Goal: Information Seeking & Learning: Learn about a topic

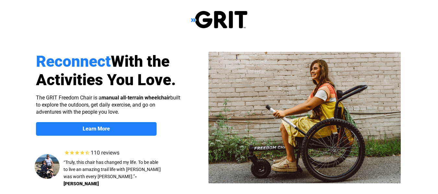
select select "US"
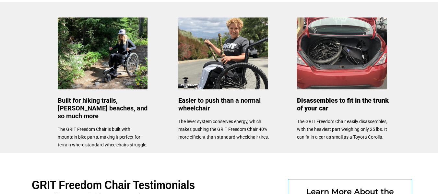
scroll to position [280, 0]
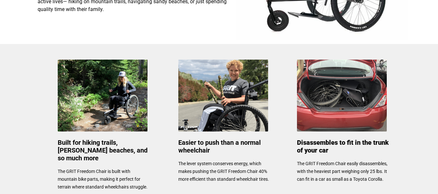
drag, startPoint x: 440, startPoint y: 16, endPoint x: 414, endPoint y: 76, distance: 65.0
drag, startPoint x: 437, startPoint y: 71, endPoint x: 437, endPoint y: 53, distance: 17.8
click at [437, 53] on div at bounding box center [219, 119] width 438 height 151
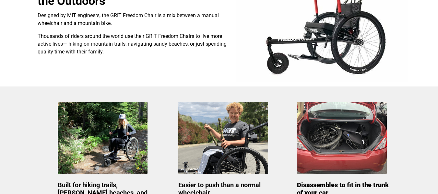
scroll to position [233, 0]
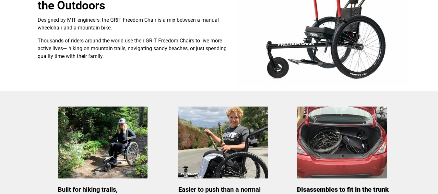
click at [108, 164] on img at bounding box center [103, 143] width 90 height 72
click at [117, 164] on img at bounding box center [103, 143] width 90 height 72
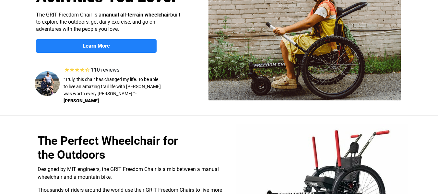
scroll to position [0, 0]
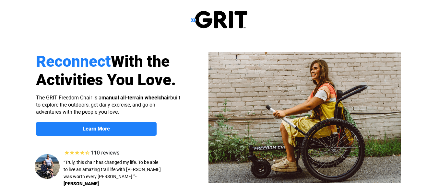
select select "US"
drag, startPoint x: 442, startPoint y: 13, endPoint x: 443, endPoint y: -4, distance: 16.9
click at [438, 0] on html "Reconnect With the Activities You Love. Learn More About the GRIT Freedom Chair…" at bounding box center [219, 97] width 438 height 194
